Goal: Check status

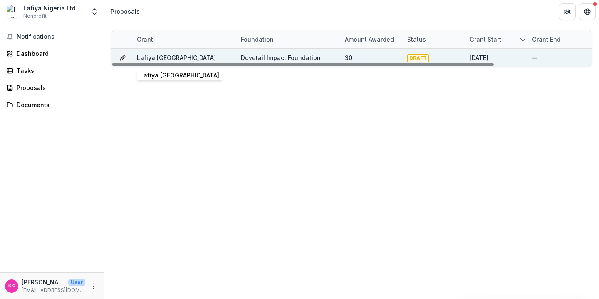
click at [149, 56] on link "Lafiya [GEOGRAPHIC_DATA]" at bounding box center [176, 57] width 79 height 7
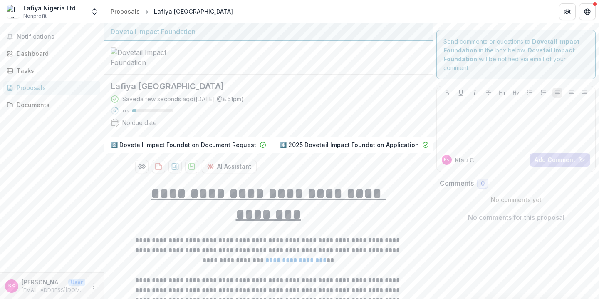
click at [233, 147] on p "2️⃣ Dovetail Impact Foundation Document Request" at bounding box center [184, 144] width 146 height 9
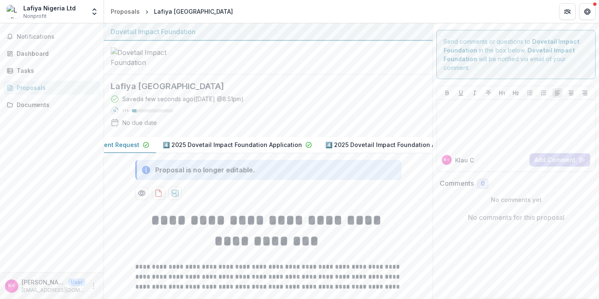
scroll to position [0, 160]
click at [220, 145] on p "4️⃣ 2025 Dovetail Impact Foundation Application" at bounding box center [188, 144] width 139 height 9
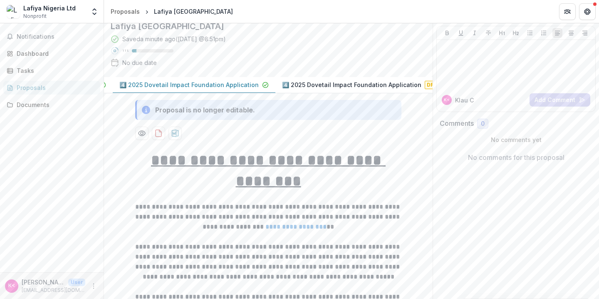
scroll to position [0, 0]
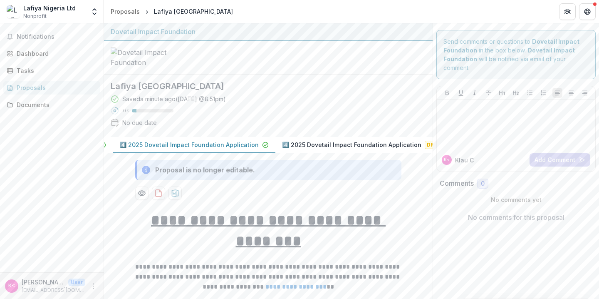
click at [356, 149] on p "4️⃣ 2025 Dovetail Impact Foundation Application" at bounding box center [351, 144] width 139 height 9
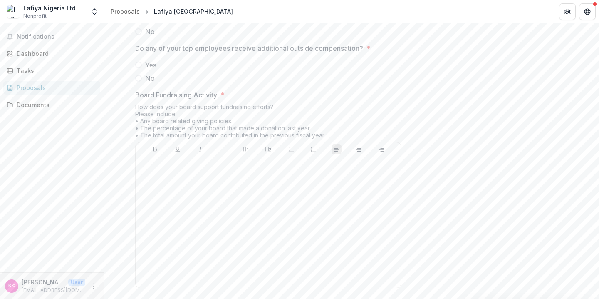
scroll to position [3725, 0]
